Goal: Find contact information: Find contact information

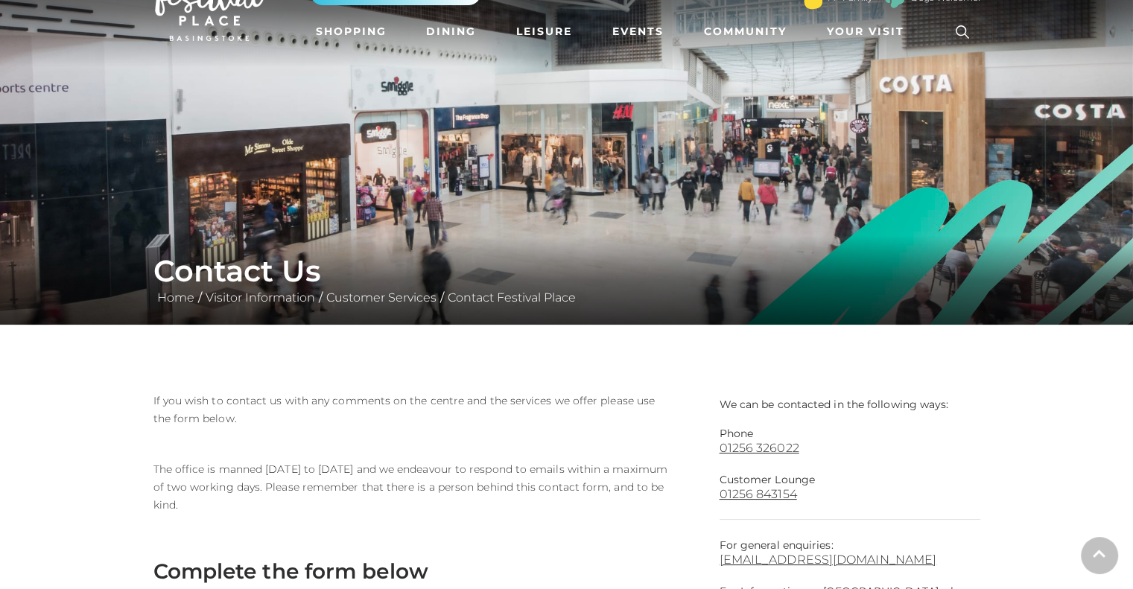
scroll to position [149, 0]
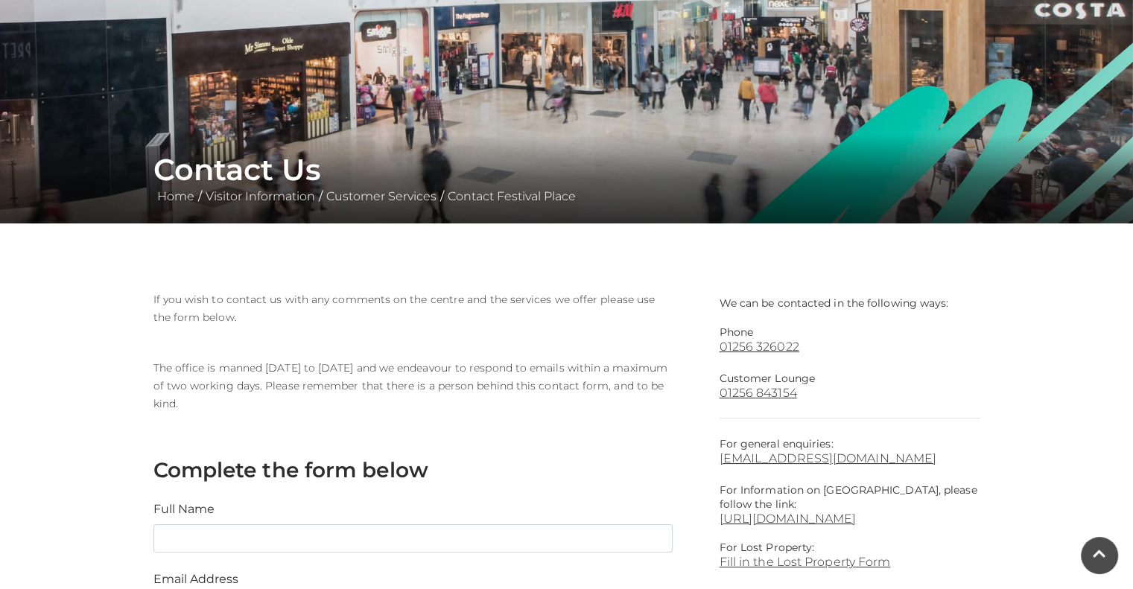
drag, startPoint x: 781, startPoint y: 346, endPoint x: 974, endPoint y: 363, distance: 194.3
click at [1044, 375] on main "Contact Us Home / Visitor Information / Customer Services / Contact Festival Pl…" at bounding box center [566, 464] width 1133 height 1227
drag, startPoint x: 757, startPoint y: 345, endPoint x: 1078, endPoint y: 332, distance: 321.3
click at [1078, 332] on main "Contact Us Home / Visitor Information / Customer Services / Contact Festival Pl…" at bounding box center [566, 464] width 1133 height 1227
click at [819, 348] on link "01256 326022" at bounding box center [850, 347] width 261 height 14
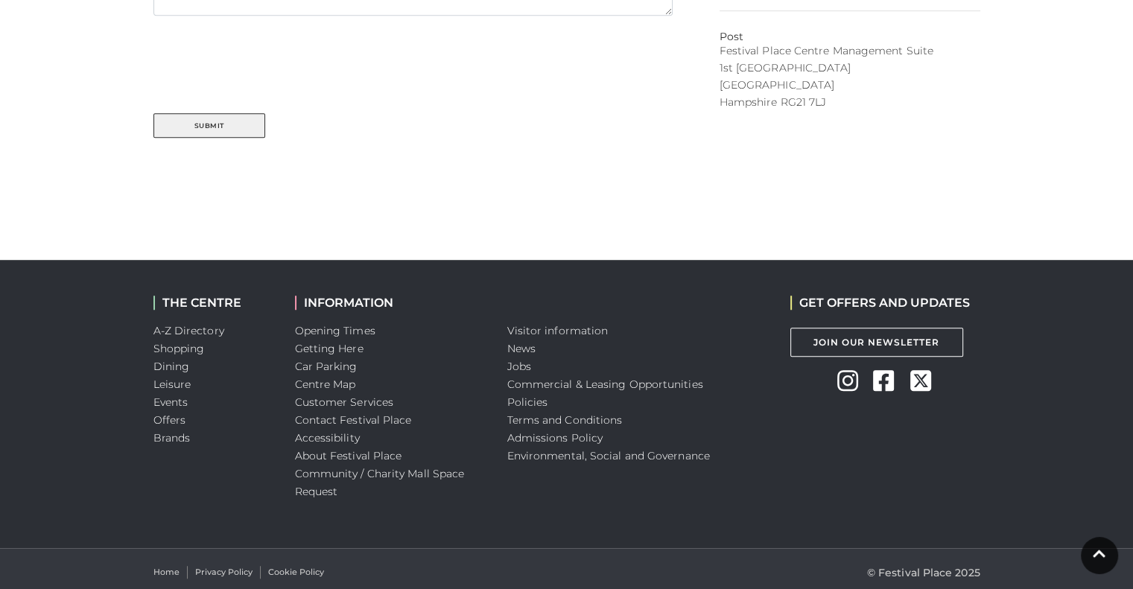
scroll to position [968, 0]
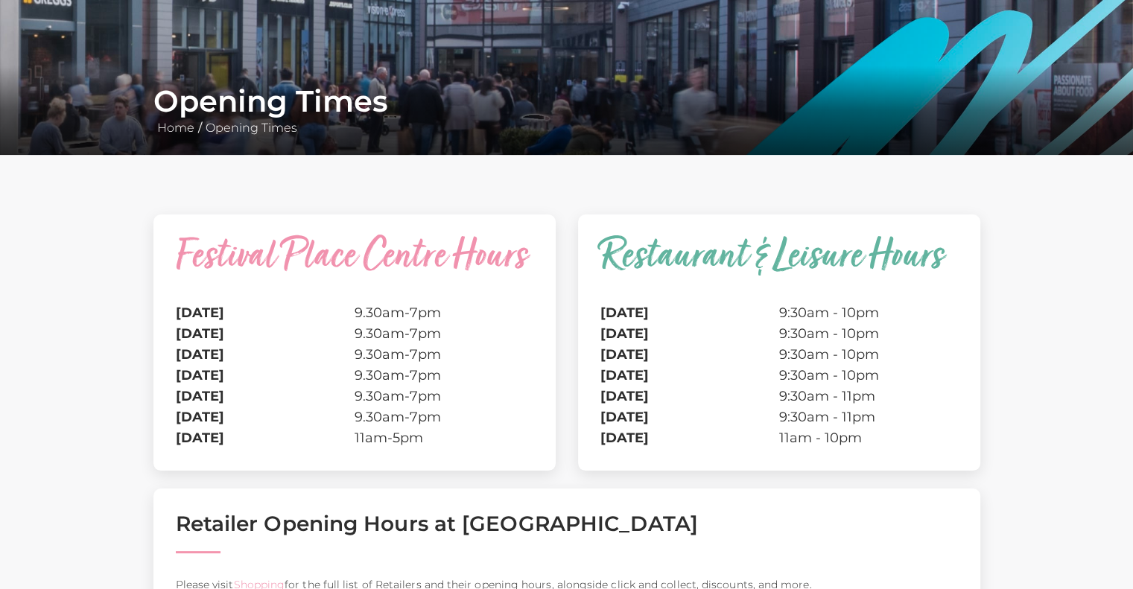
scroll to position [223, 0]
